Goal: Information Seeking & Learning: Compare options

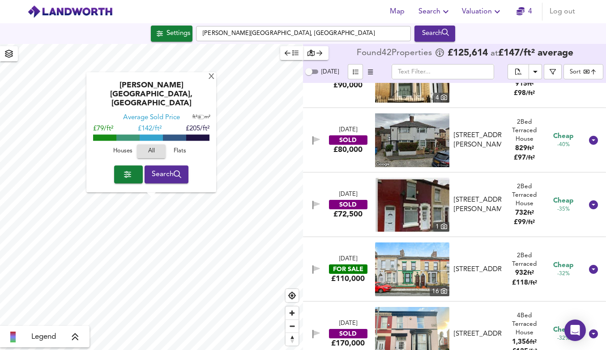
scroll to position [363, 0]
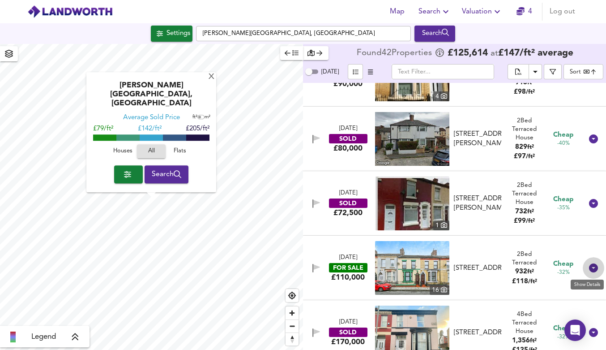
click at [592, 267] on icon at bounding box center [593, 267] width 9 height 9
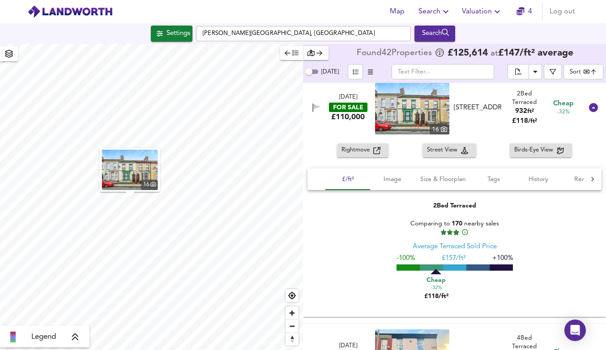
scroll to position [497, 0]
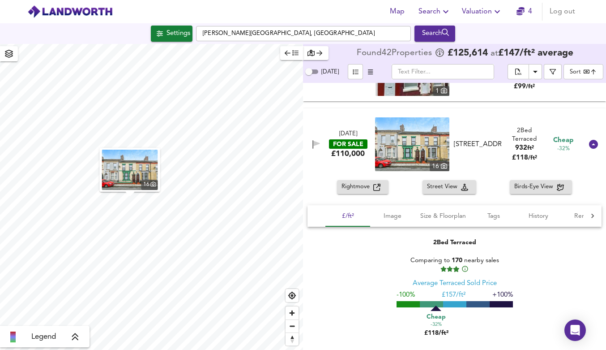
click at [353, 188] on span "Rightmove" at bounding box center [358, 187] width 32 height 10
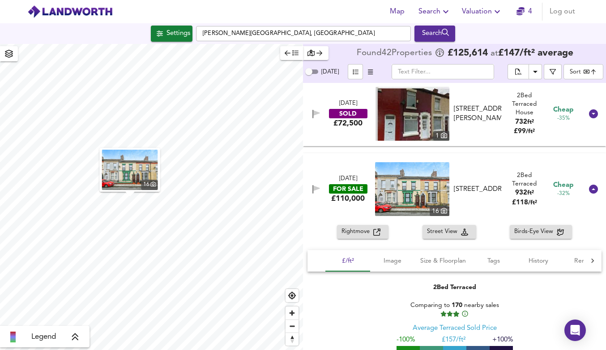
scroll to position [453, 0]
click at [535, 261] on span "History" at bounding box center [539, 260] width 34 height 11
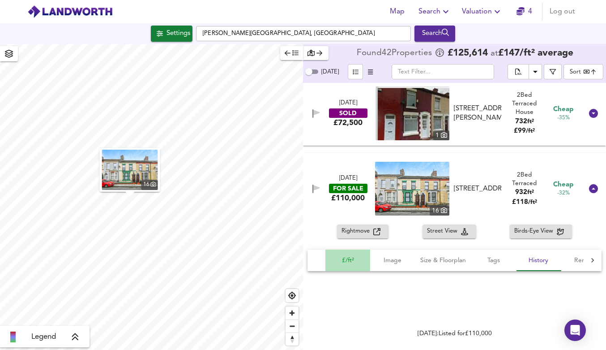
click at [340, 259] on span "£/ft²" at bounding box center [348, 260] width 34 height 11
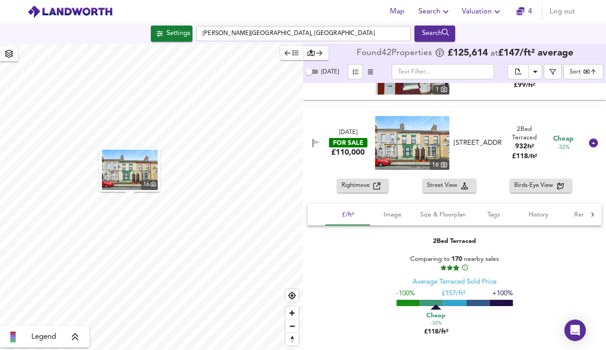
scroll to position [510, 0]
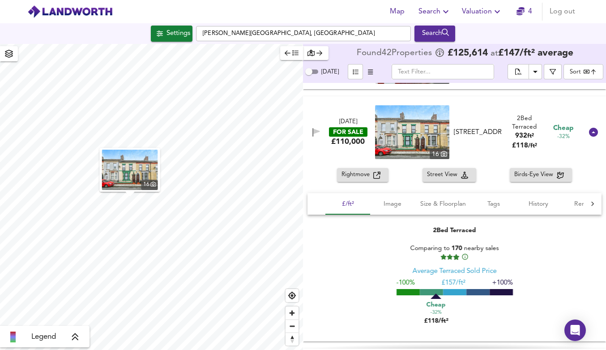
click at [366, 141] on div "[DATE] FOR SALE £110,000" at bounding box center [348, 132] width 52 height 29
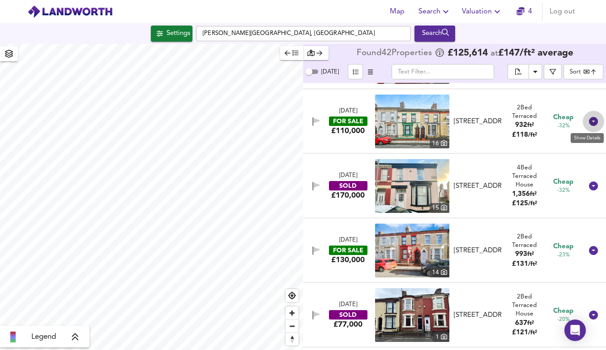
click at [590, 122] on icon at bounding box center [593, 121] width 9 height 9
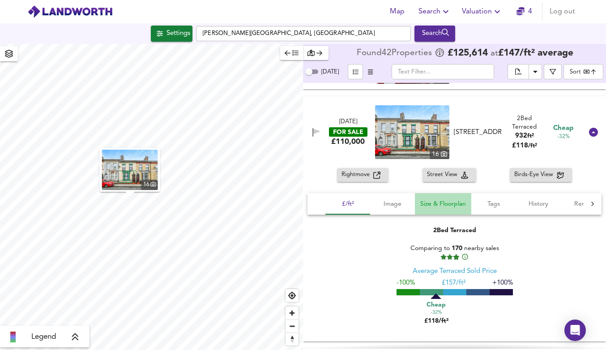
click at [455, 201] on span "Size & Floorplan" at bounding box center [443, 203] width 46 height 11
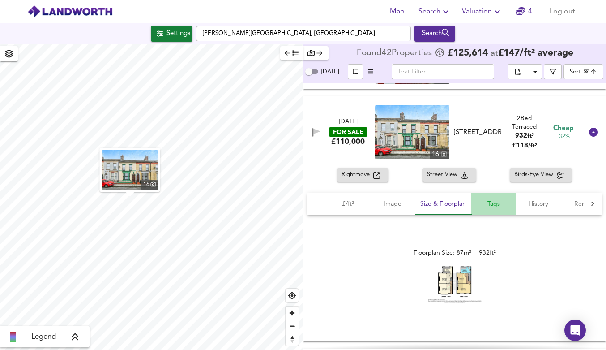
click at [491, 206] on span "Tags" at bounding box center [494, 203] width 34 height 11
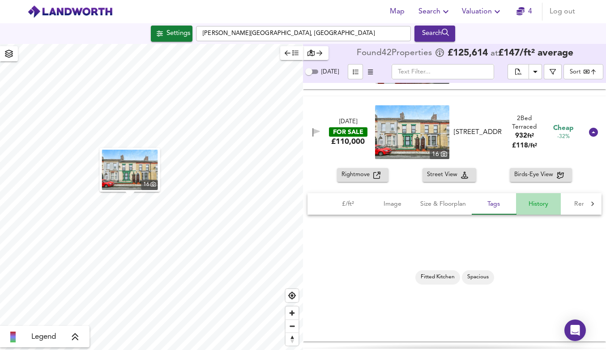
click at [536, 205] on span "History" at bounding box center [539, 203] width 34 height 11
click at [584, 203] on div at bounding box center [593, 203] width 18 height 21
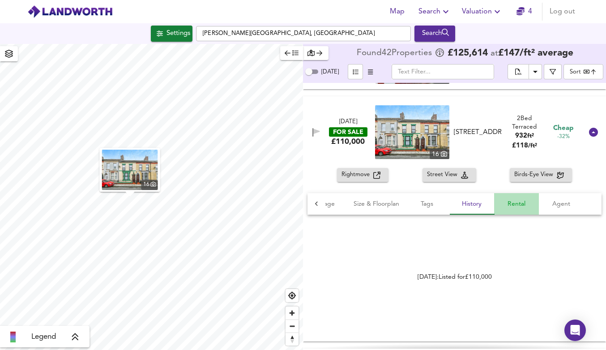
click at [509, 203] on span "Rental" at bounding box center [517, 203] width 34 height 11
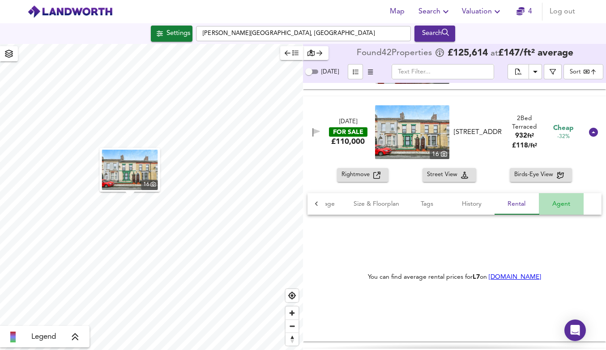
click at [554, 206] on span "Agent" at bounding box center [562, 203] width 34 height 11
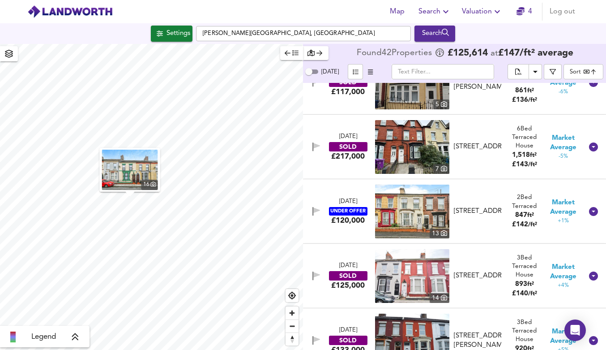
scroll to position [1523, 0]
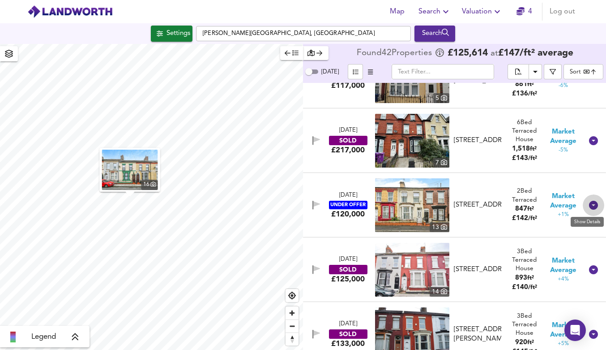
click at [590, 205] on icon at bounding box center [593, 205] width 9 height 9
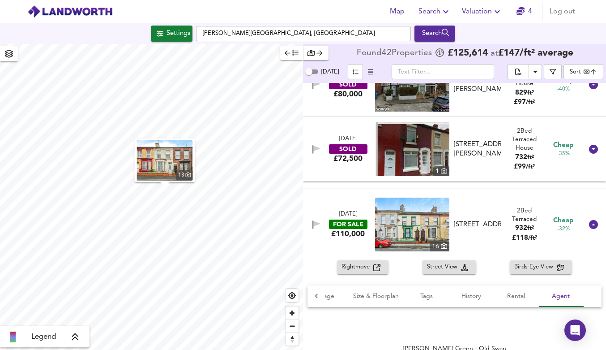
scroll to position [418, 0]
click at [591, 148] on icon at bounding box center [593, 148] width 9 height 9
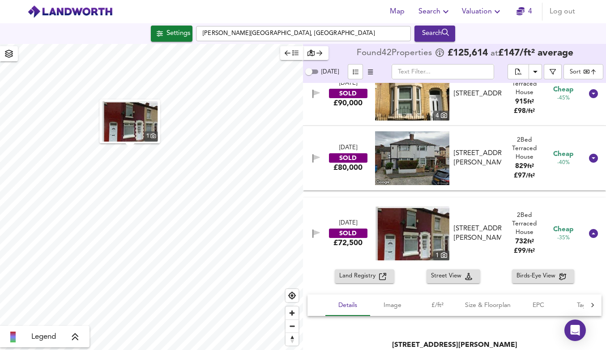
scroll to position [326, 0]
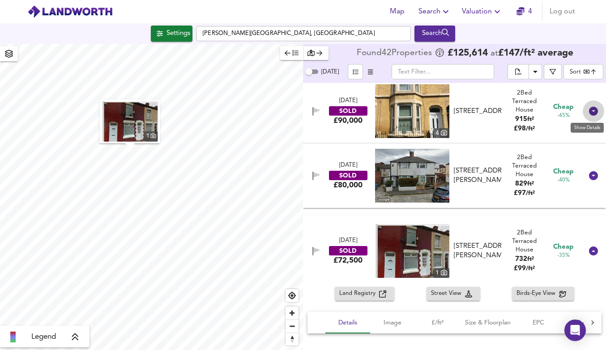
click at [589, 111] on icon at bounding box center [593, 111] width 9 height 9
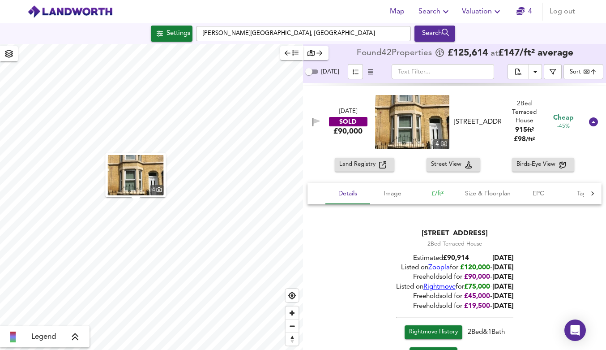
click at [440, 193] on span "£/ft²" at bounding box center [437, 193] width 34 height 11
